Goal: Task Accomplishment & Management: Manage account settings

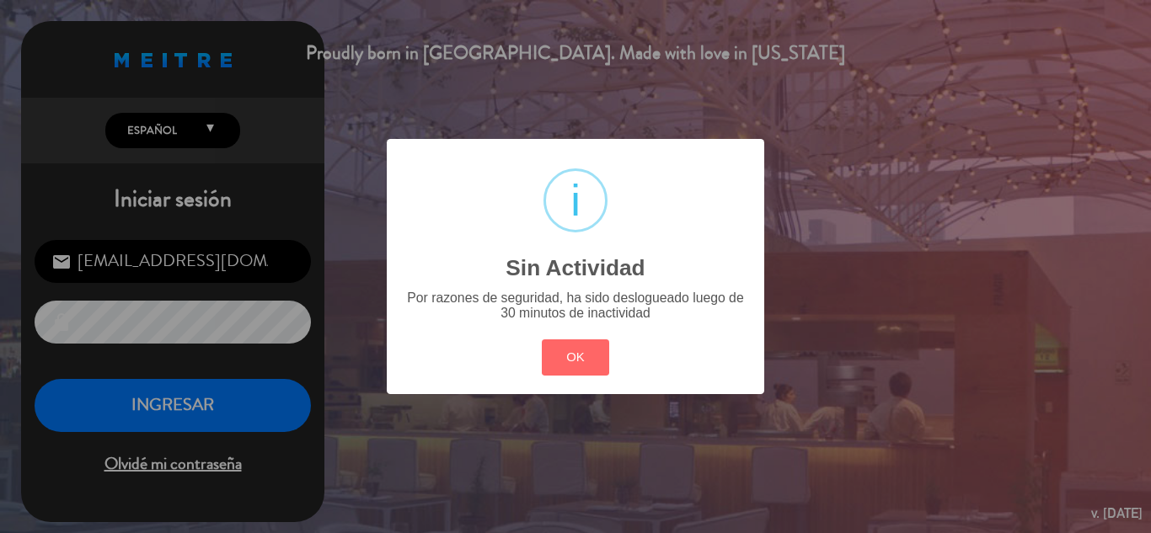
click at [609, 375] on button "OK" at bounding box center [576, 358] width 68 height 36
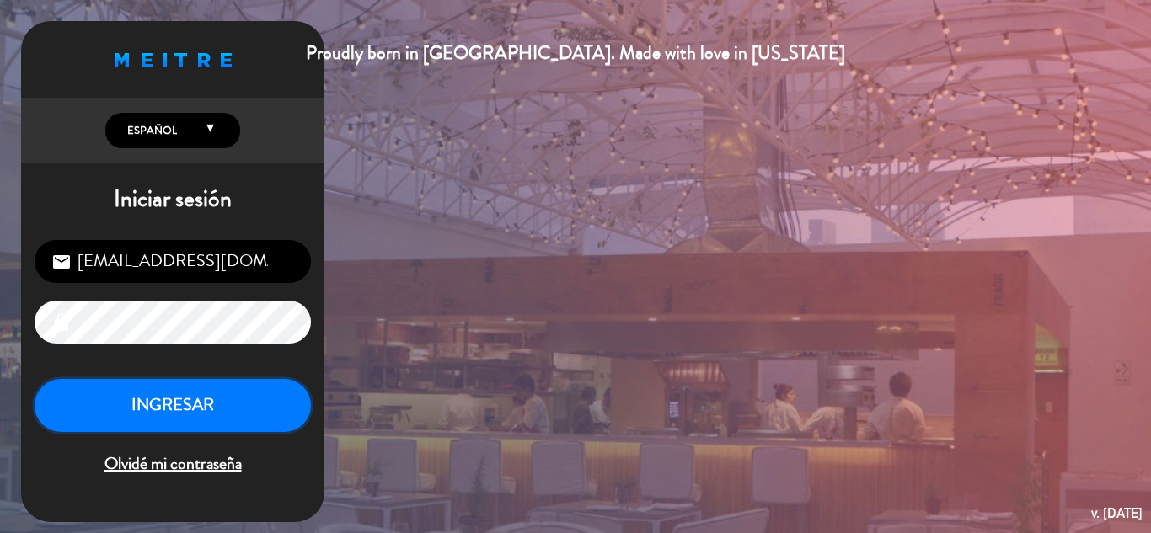
click at [278, 387] on button "INGRESAR" at bounding box center [173, 405] width 276 height 53
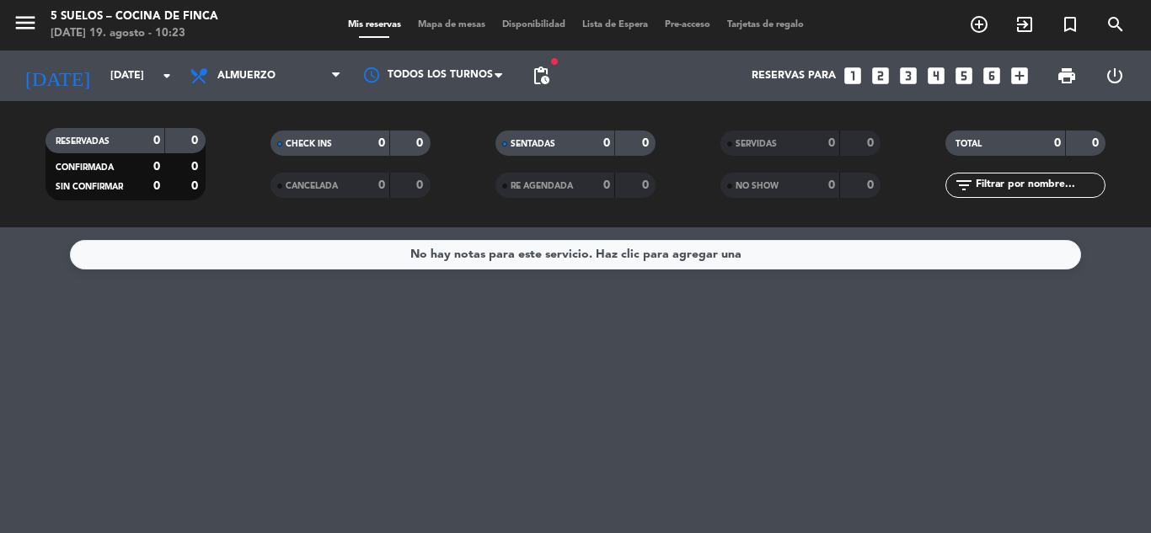
click at [104, 95] on div "[DATE] [DATE] arrow_drop_down" at bounding box center [97, 76] width 169 height 51
click at [126, 81] on input "[DATE]" at bounding box center [173, 76] width 142 height 29
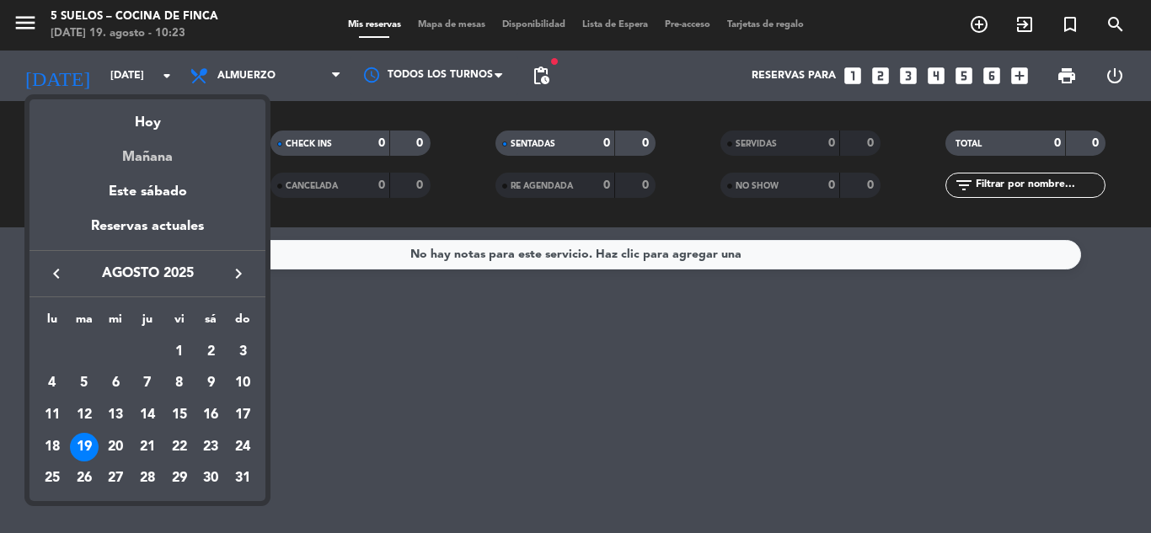
click at [163, 158] on div "Mañana" at bounding box center [147, 151] width 236 height 35
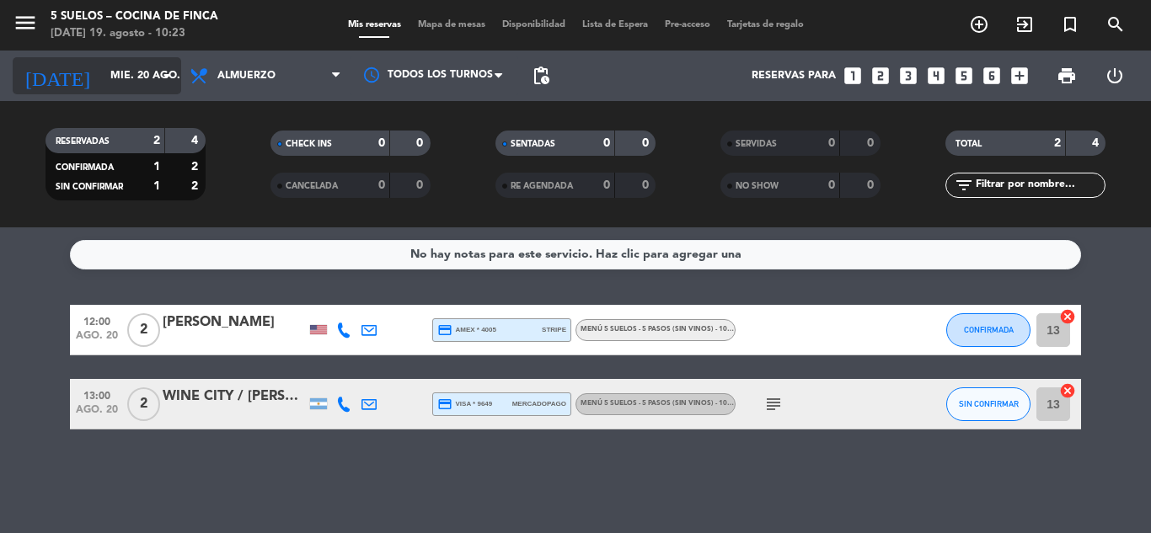
click at [102, 78] on input "mié. 20 ago." at bounding box center [173, 76] width 142 height 29
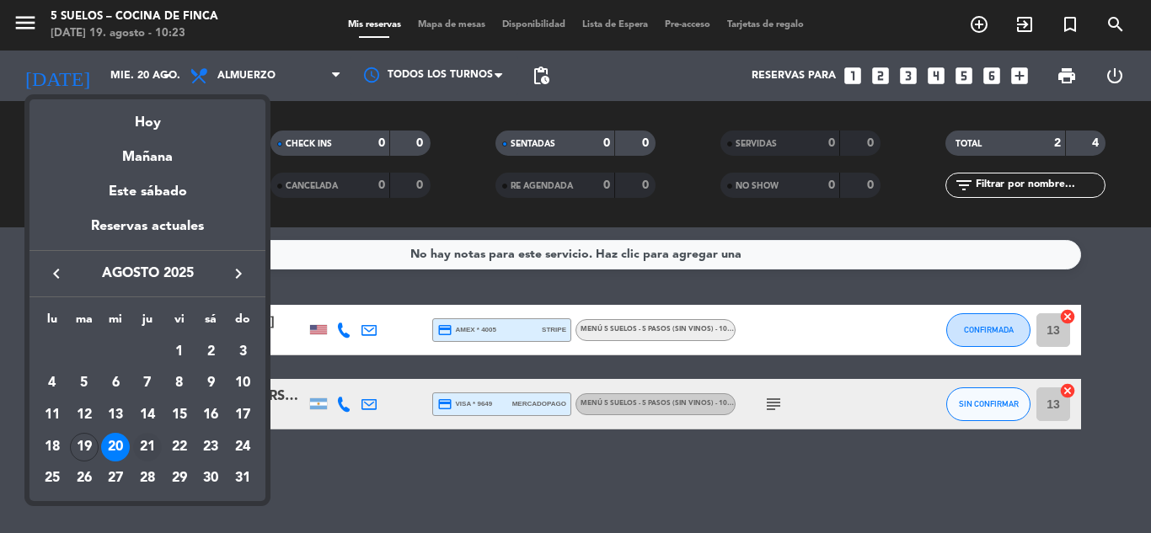
click at [147, 443] on div "21" at bounding box center [147, 447] width 29 height 29
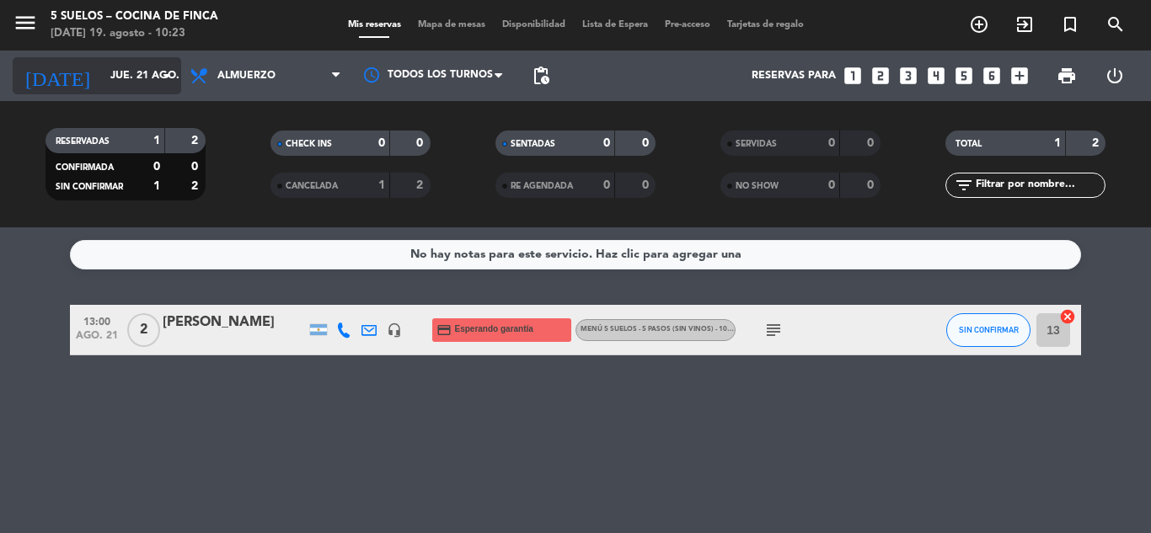
click at [146, 79] on input "jue. 21 ago." at bounding box center [173, 76] width 142 height 29
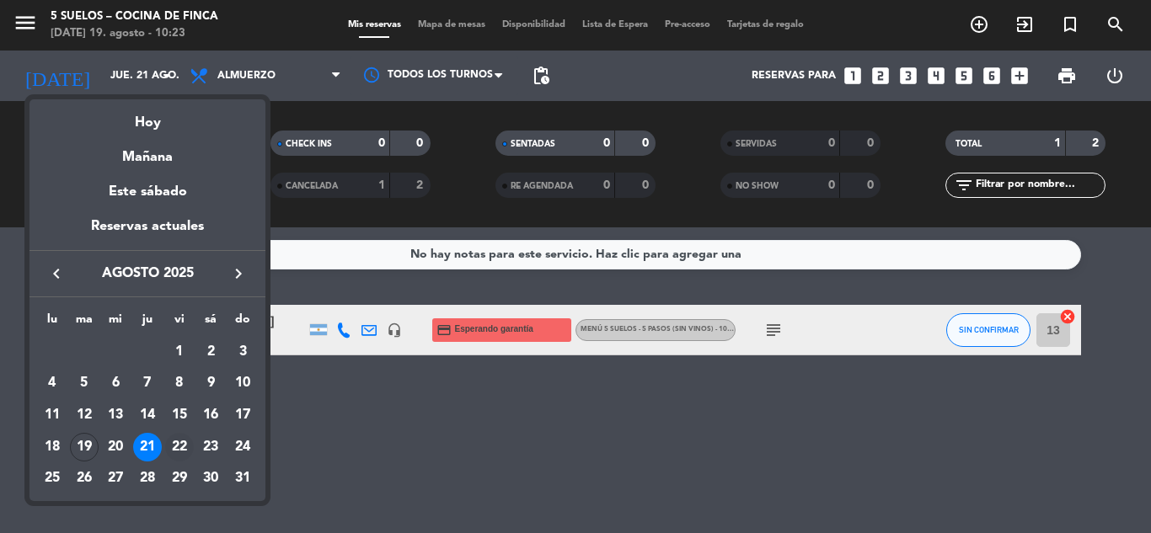
click at [179, 458] on div "22" at bounding box center [179, 447] width 29 height 29
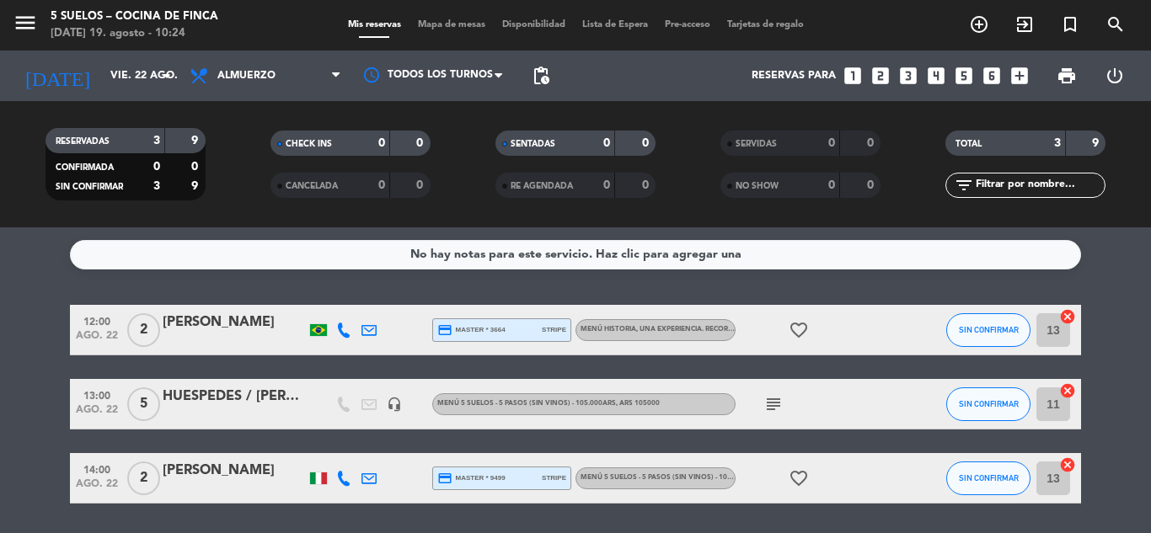
click at [0, 288] on div "No hay notas para este servicio. Haz clic para agregar una 12:00 [DATE] 2 [PERS…" at bounding box center [575, 381] width 1151 height 306
click at [126, 84] on input "vie. 22 ago." at bounding box center [173, 76] width 142 height 29
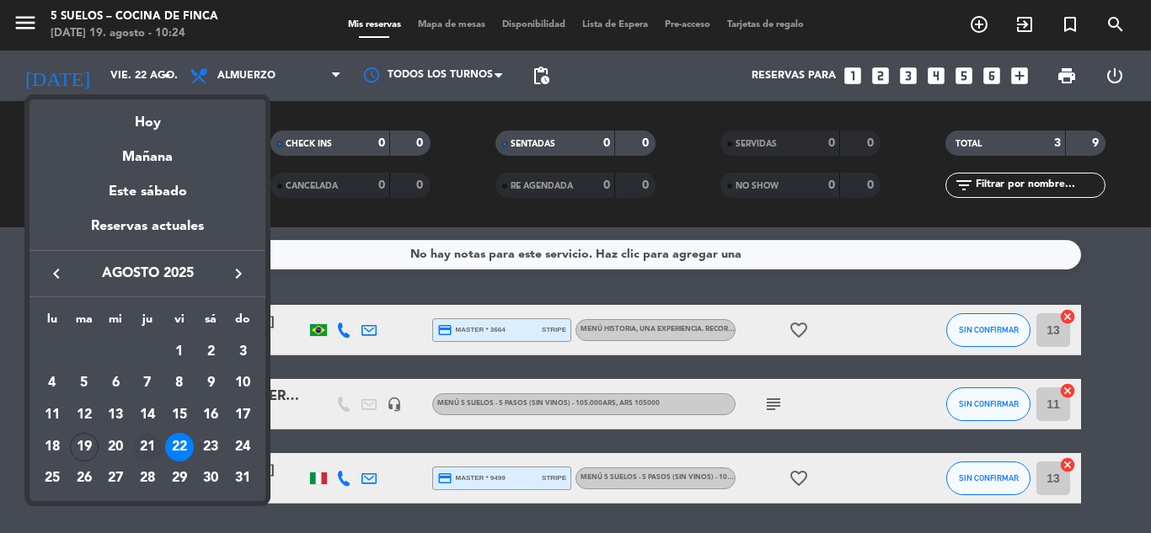
click at [153, 444] on div "21" at bounding box center [147, 447] width 29 height 29
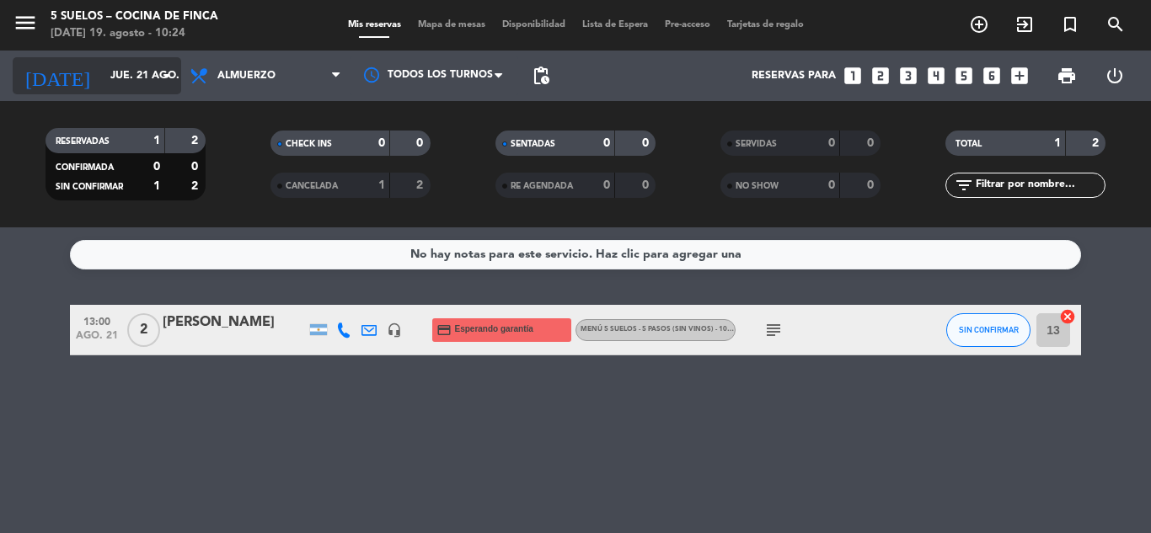
click at [126, 77] on input "jue. 21 ago." at bounding box center [173, 76] width 142 height 29
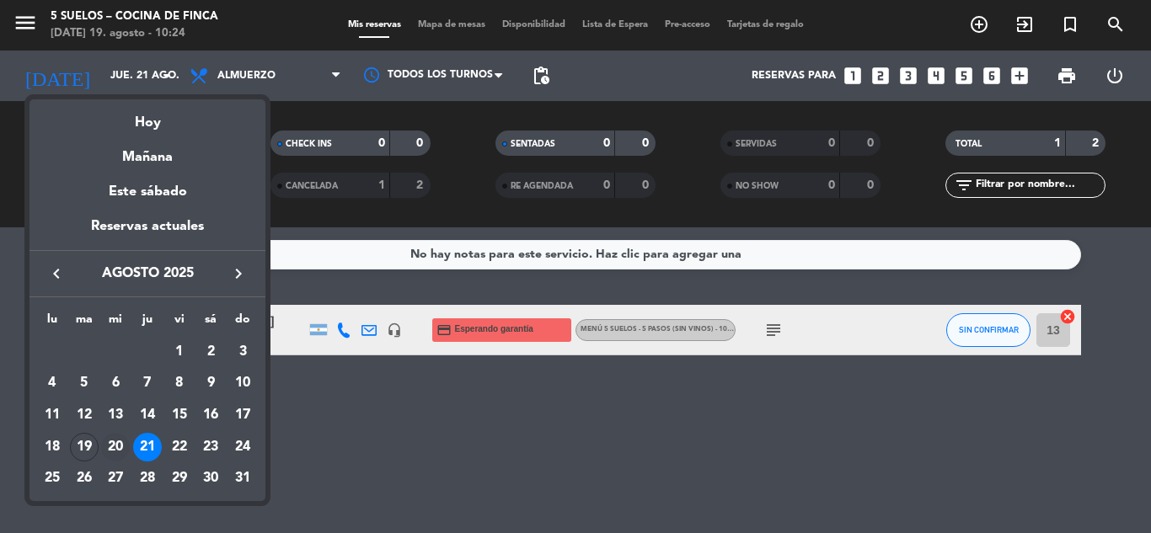
click at [115, 445] on div "20" at bounding box center [115, 447] width 29 height 29
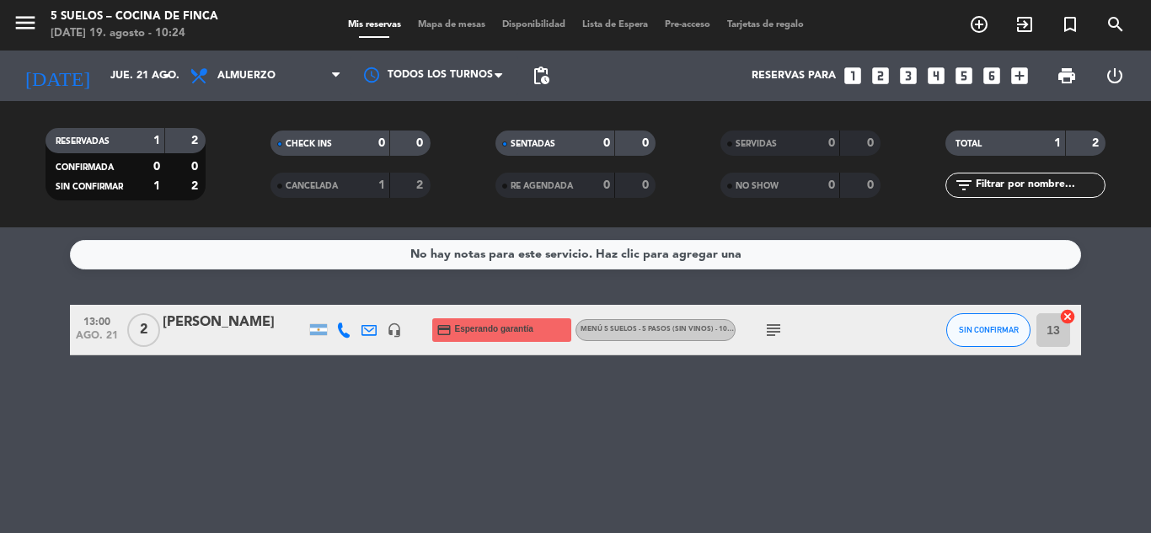
type input "mié. 20 ago."
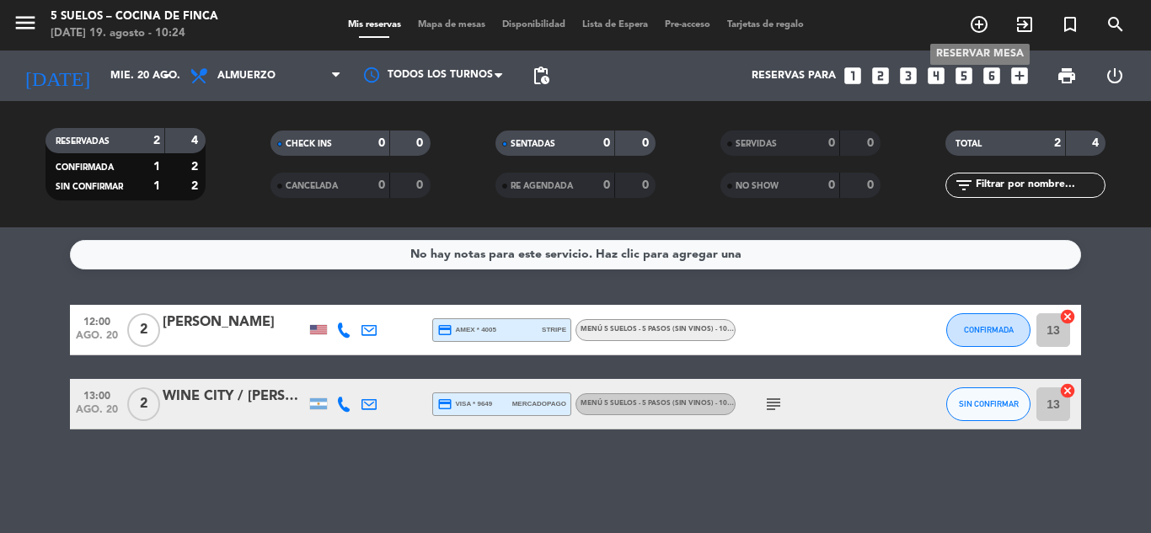
click at [973, 24] on icon "add_circle_outline" at bounding box center [979, 24] width 20 height 20
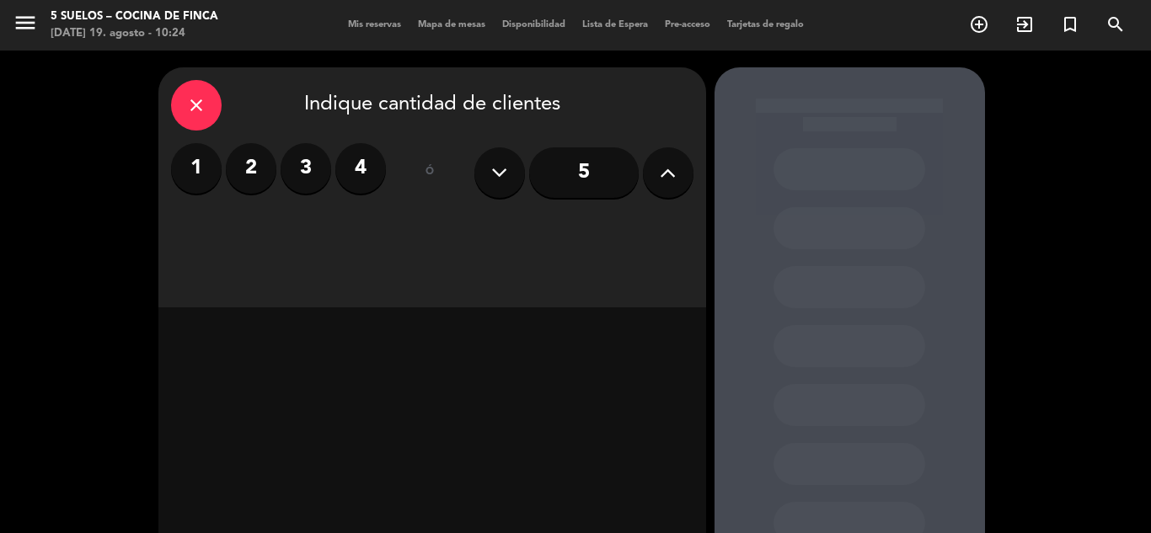
click at [172, 85] on div "close Indique cantidad de clientes" at bounding box center [432, 105] width 522 height 51
click at [206, 114] on icon "close" at bounding box center [196, 105] width 20 height 20
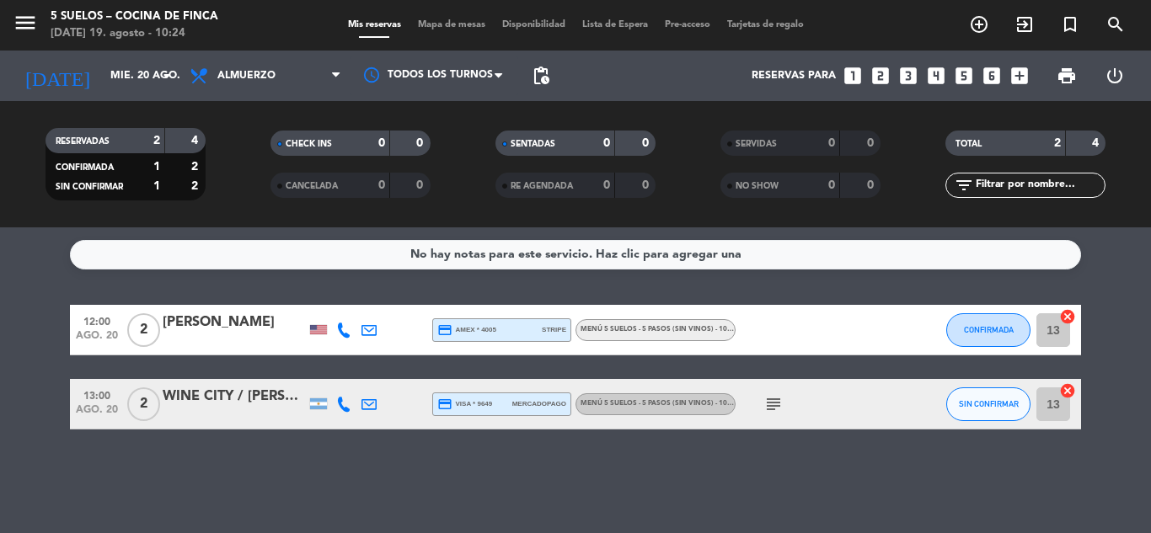
click at [0, 340] on bookings-row "12:00 [DATE] 2 [PERSON_NAME] credit_card amex * 4005 stripe MENÚ 5 SUELOS - 5 P…" at bounding box center [575, 367] width 1151 height 125
click at [112, 56] on div "[DATE] [DATE] arrow_drop_down" at bounding box center [97, 76] width 169 height 51
click at [113, 62] on input "mié. 20 ago." at bounding box center [173, 76] width 142 height 29
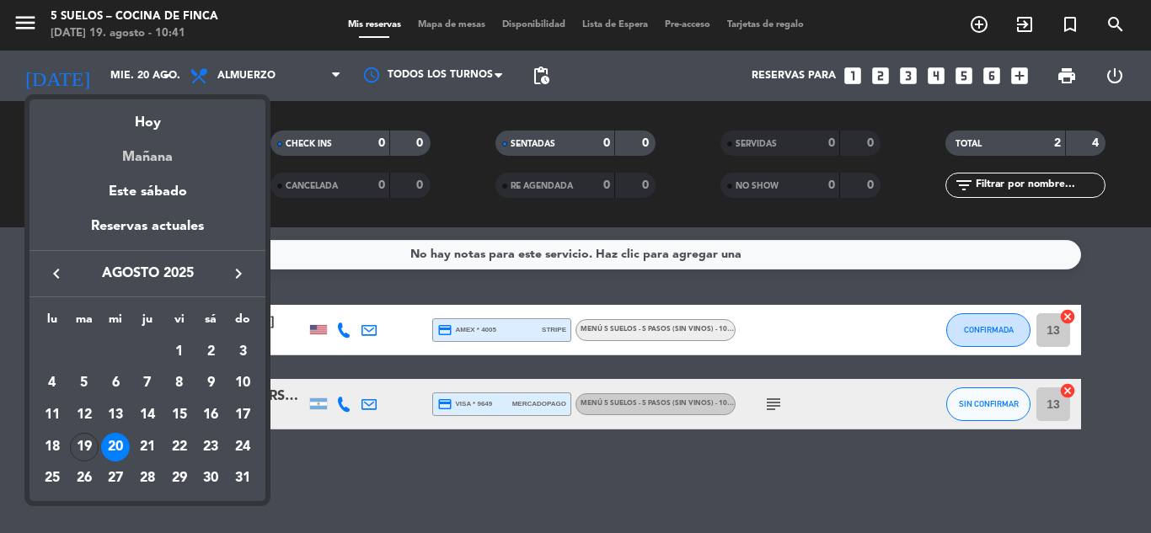
click at [160, 145] on div "Mañana" at bounding box center [147, 151] width 236 height 35
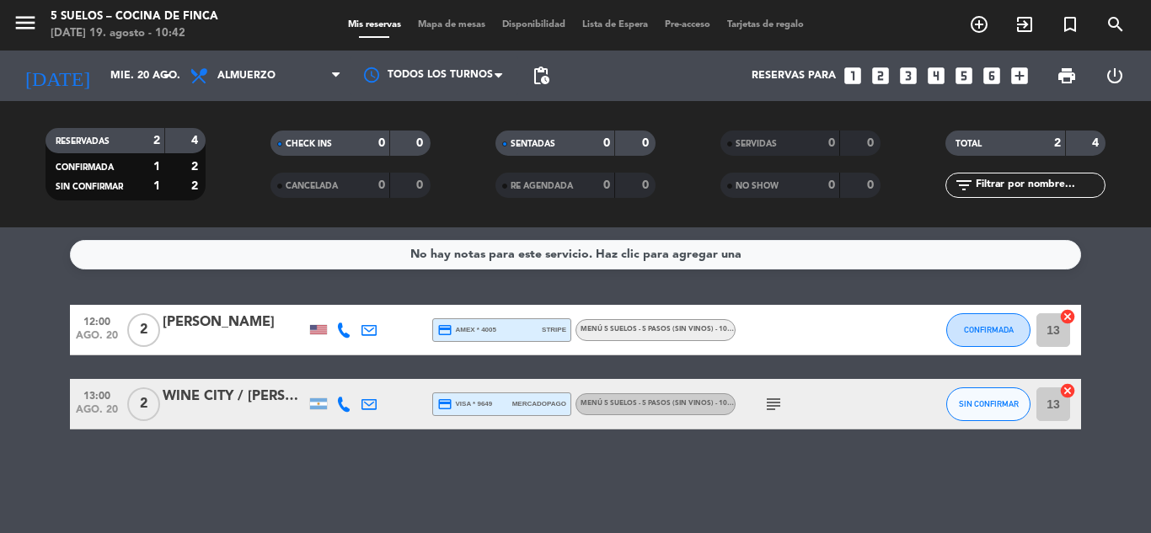
click at [2, 342] on bookings-row "12:00 [DATE] 2 [PERSON_NAME] credit_card amex * 4005 stripe MENÚ 5 SUELOS - 5 P…" at bounding box center [575, 367] width 1151 height 125
